Goal: Task Accomplishment & Management: Manage account settings

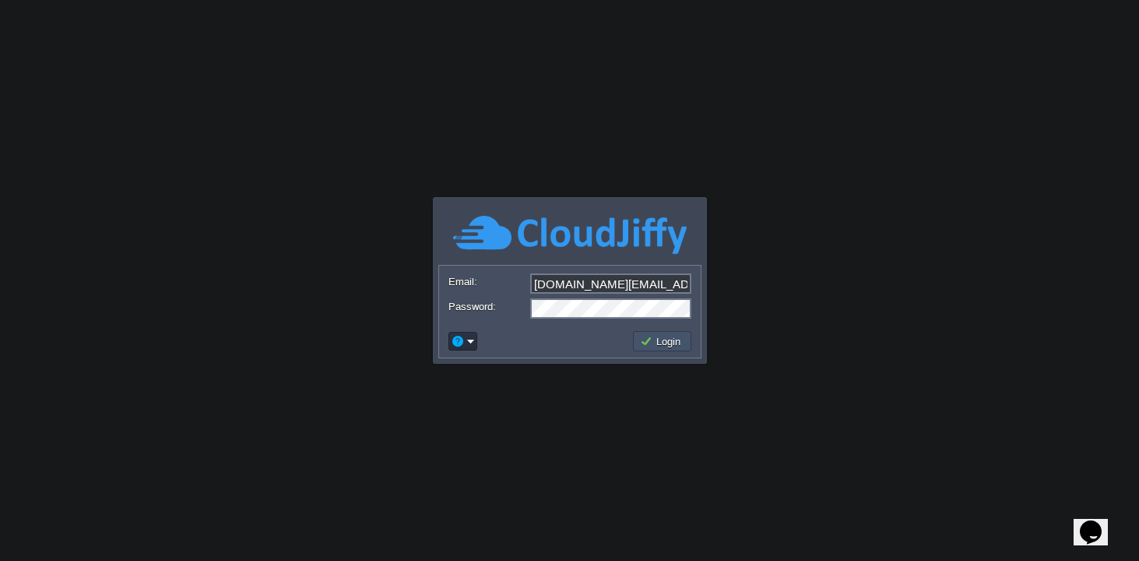
click at [674, 347] on button "Login" at bounding box center [662, 341] width 45 height 14
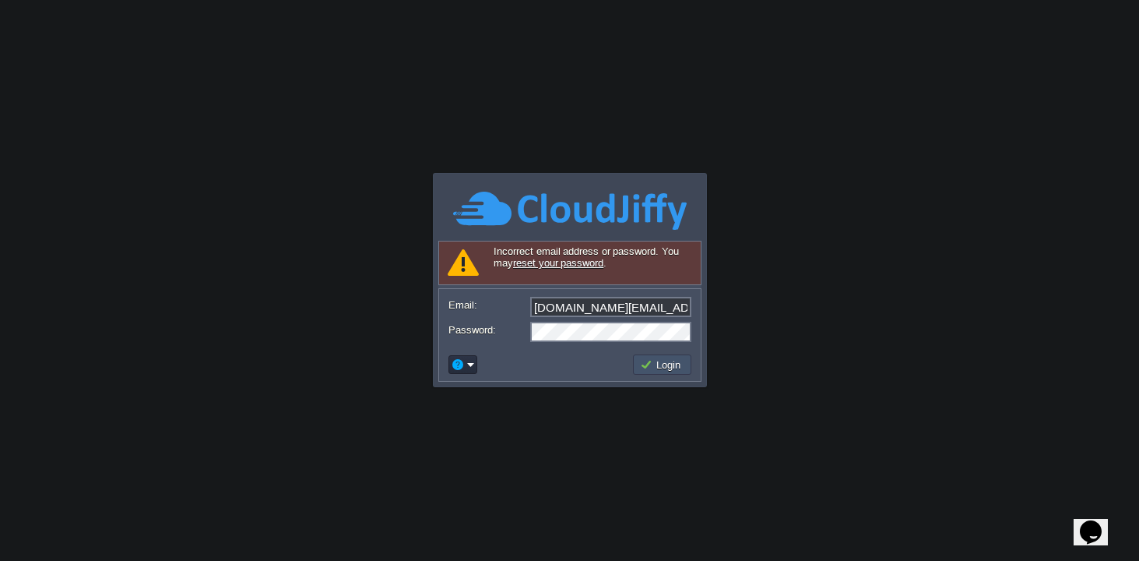
click at [662, 362] on button "Login" at bounding box center [662, 364] width 45 height 14
click at [541, 264] on link "reset your password" at bounding box center [558, 263] width 90 height 12
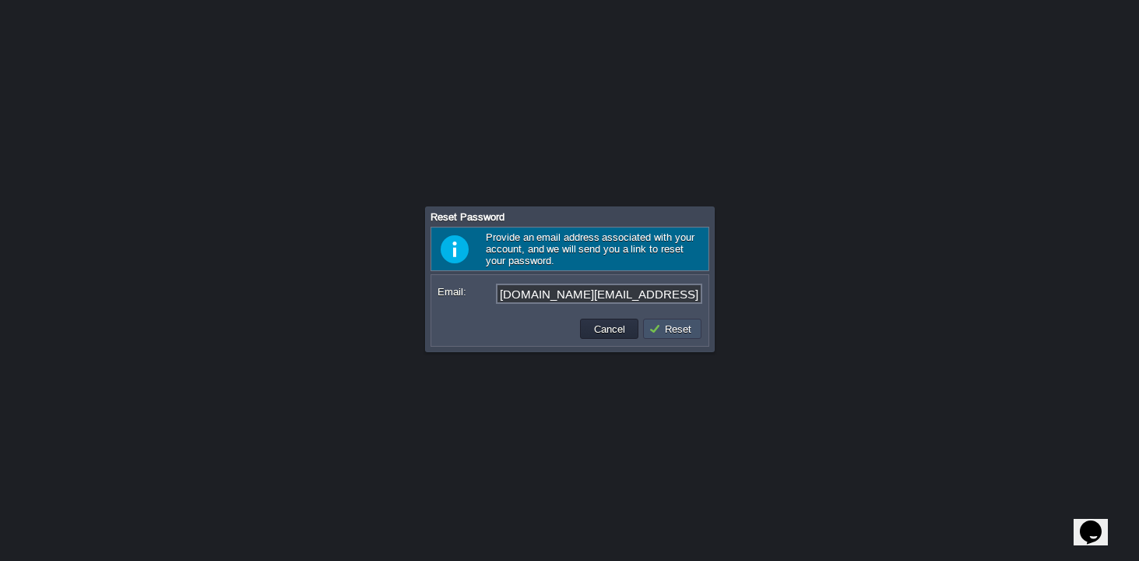
click at [678, 333] on button "Reset" at bounding box center [673, 329] width 48 height 14
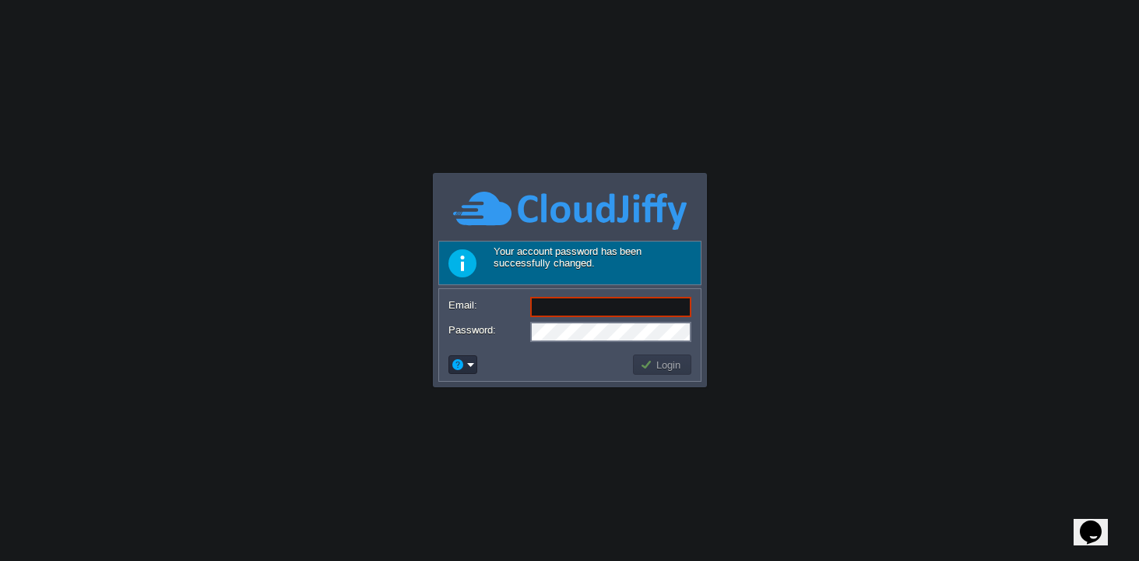
type input "[DOMAIN_NAME][EMAIL_ADDRESS][DOMAIN_NAME]"
click at [667, 370] on button "Login" at bounding box center [662, 364] width 45 height 14
